Goal: Transaction & Acquisition: Purchase product/service

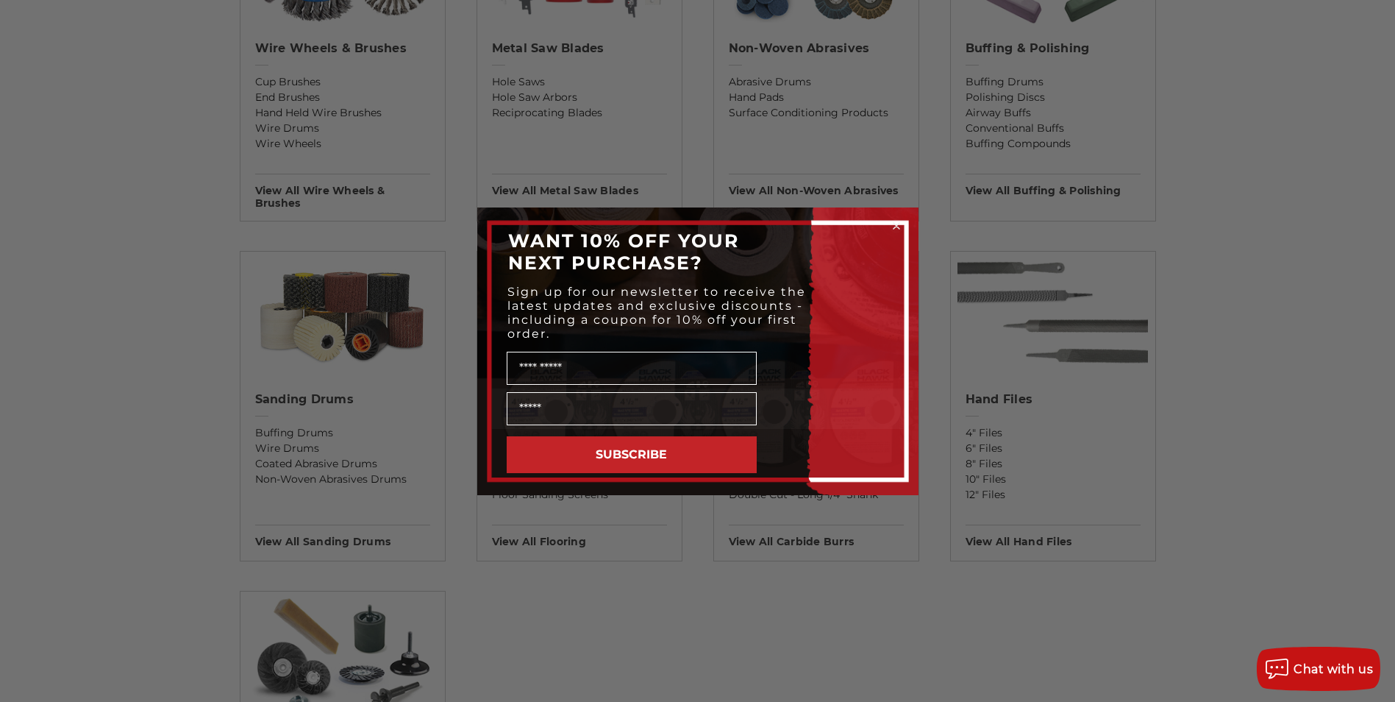
scroll to position [1030, 0]
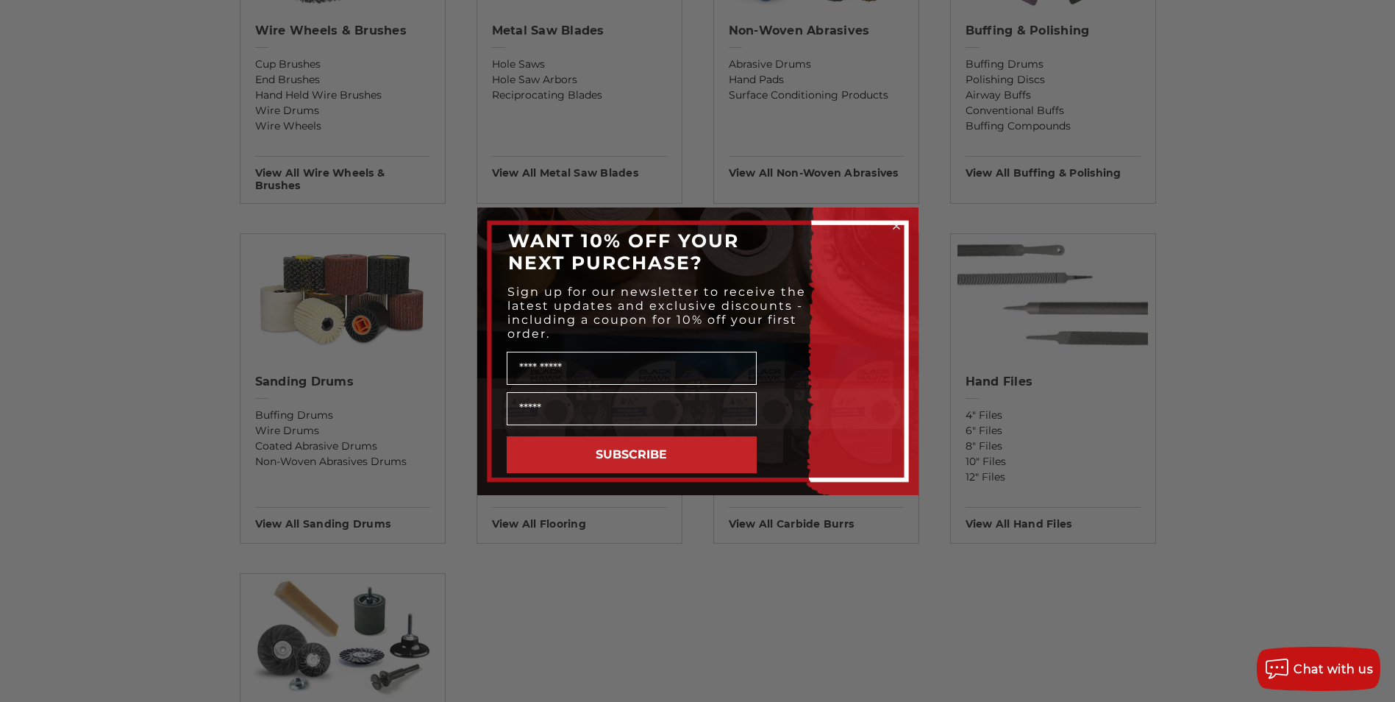
click at [894, 225] on circle "Close dialog" at bounding box center [896, 225] width 14 height 14
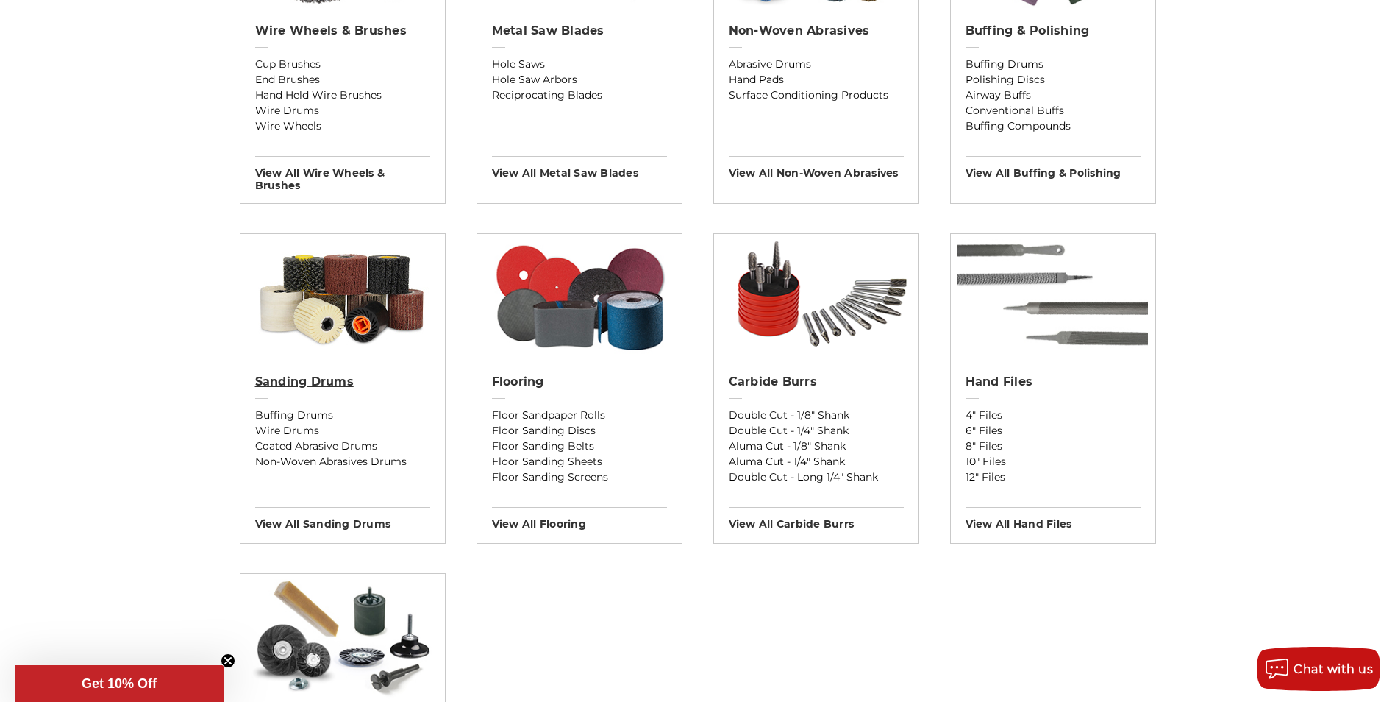
click at [291, 377] on h2 "Sanding Drums" at bounding box center [342, 381] width 175 height 15
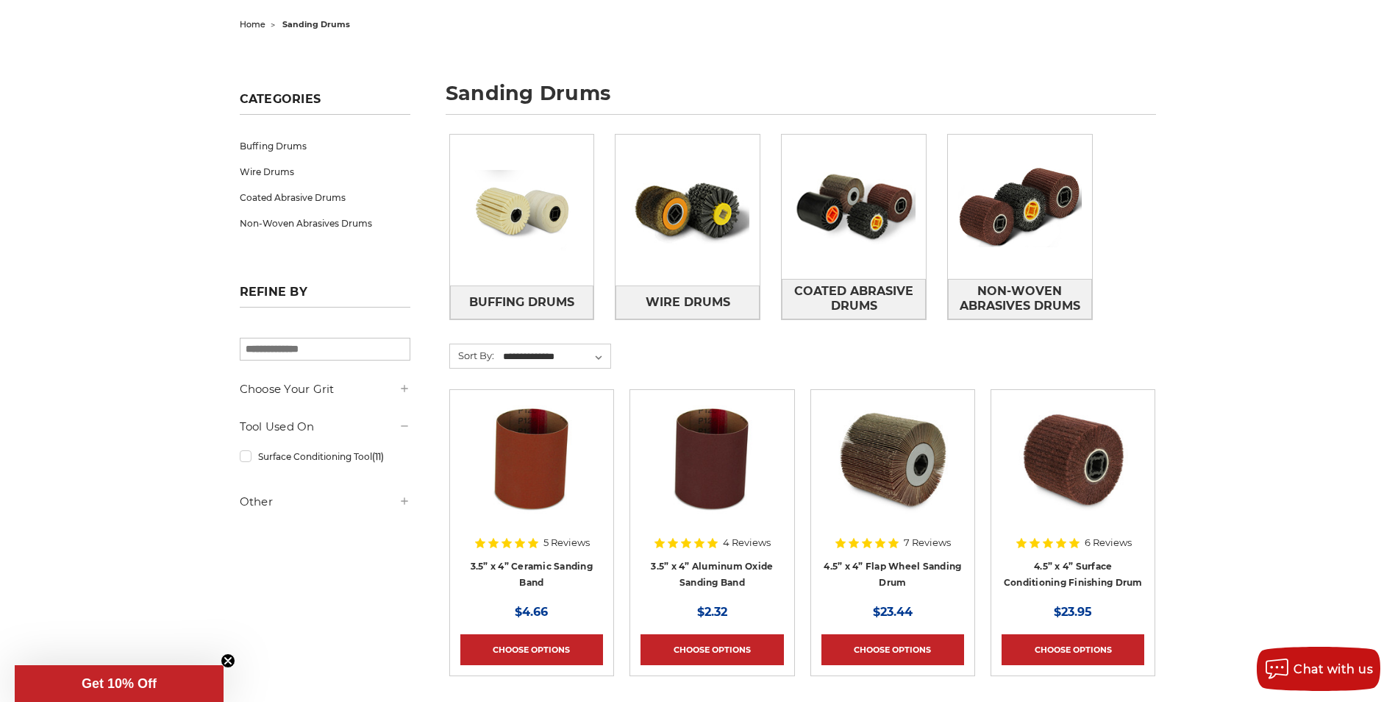
scroll to position [221, 0]
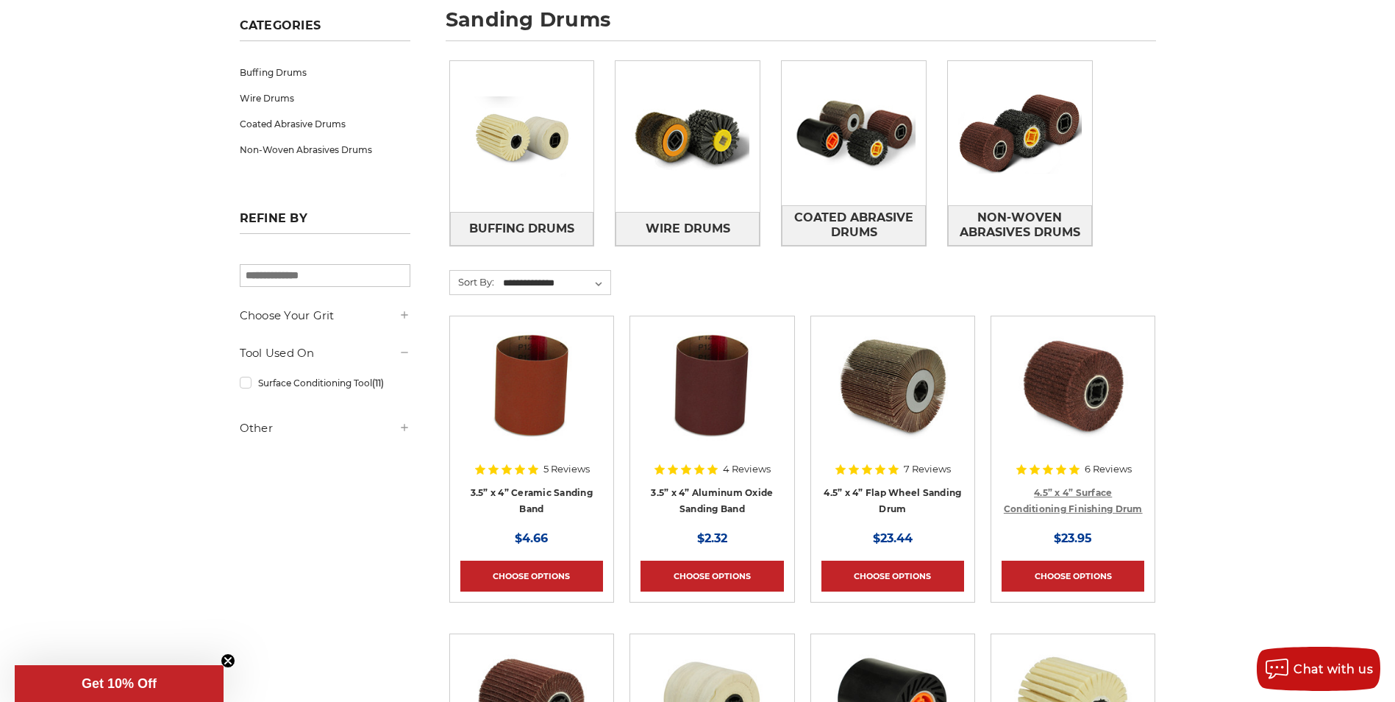
click at [1078, 491] on link "4.5” x 4” Surface Conditioning Finishing Drum" at bounding box center [1073, 501] width 139 height 28
